Goal: Transaction & Acquisition: Purchase product/service

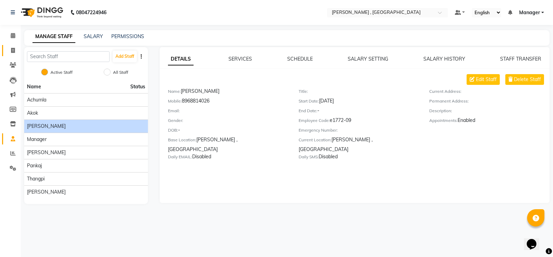
click at [49, 167] on div "Add Staff Active Staff All Staff Name Status [PERSON_NAME] Manager [PERSON_NAME…" at bounding box center [86, 125] width 124 height 157
click at [91, 95] on li "Achumla" at bounding box center [86, 99] width 124 height 13
click at [92, 99] on div "Achumla" at bounding box center [86, 99] width 118 height 7
click at [93, 92] on li "Name Status" at bounding box center [86, 86] width 124 height 13
click at [94, 99] on div "Achumla" at bounding box center [86, 99] width 118 height 7
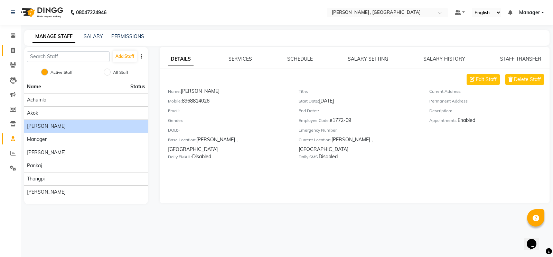
click at [94, 93] on li "Achumla" at bounding box center [86, 99] width 124 height 13
click at [96, 81] on li "Name Status" at bounding box center [86, 86] width 124 height 13
click at [90, 96] on div "Achumla" at bounding box center [86, 99] width 118 height 7
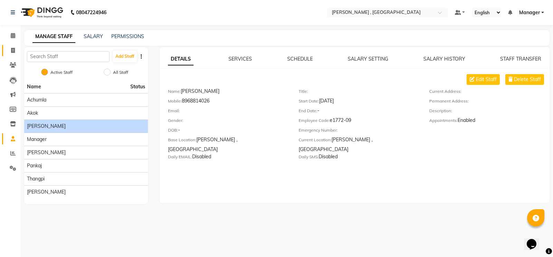
click at [16, 57] on li "Invoice" at bounding box center [10, 50] width 21 height 15
click at [11, 52] on icon at bounding box center [13, 50] width 4 height 5
click at [14, 155] on icon at bounding box center [12, 152] width 5 height 5
click at [14, 154] on icon at bounding box center [12, 152] width 5 height 5
click at [12, 50] on icon at bounding box center [13, 50] width 4 height 5
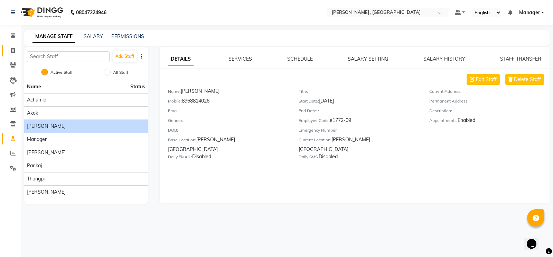
select select "service"
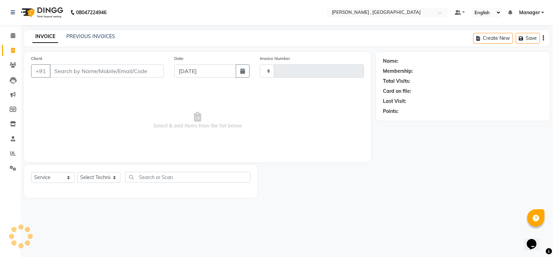
click at [195, 90] on span "Select & add items from the list below" at bounding box center [197, 120] width 333 height 69
select select "4283"
type input "1751"
click at [423, 219] on div "08047224946 Select Location × Nailashes , Guwahati Default Panel My Panel Engli…" at bounding box center [276, 128] width 553 height 257
click at [161, 141] on span "Select & add items from the list below" at bounding box center [197, 120] width 333 height 69
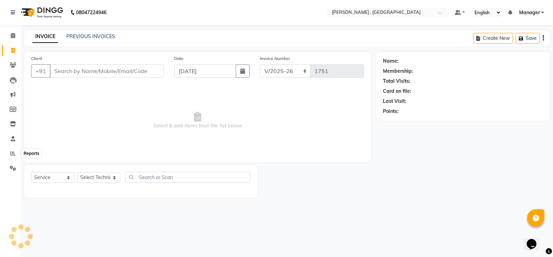
drag, startPoint x: 17, startPoint y: 155, endPoint x: 147, endPoint y: 137, distance: 130.9
click at [213, 114] on span "Select & add items from the list below" at bounding box center [197, 120] width 333 height 69
click at [209, 128] on span "Select & add items from the list below" at bounding box center [197, 120] width 333 height 69
click at [197, 73] on input "[DATE]" at bounding box center [205, 70] width 62 height 13
click at [225, 74] on input "[DATE]" at bounding box center [205, 70] width 62 height 13
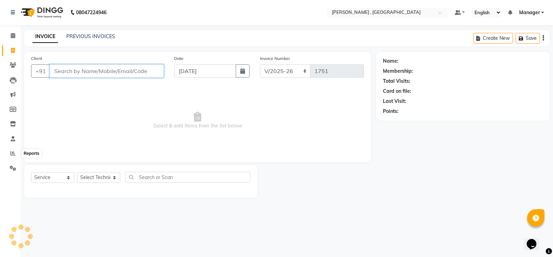
click at [118, 74] on input "Client" at bounding box center [107, 70] width 114 height 13
